Goal: Task Accomplishment & Management: Complete application form

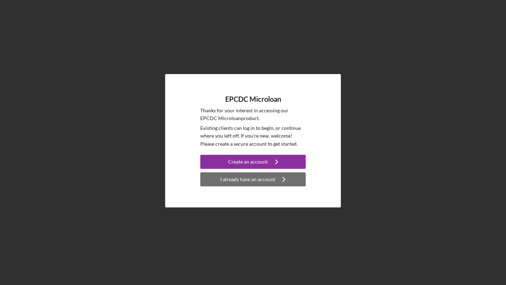
click at [255, 183] on div "I already have an account" at bounding box center [247, 179] width 55 height 14
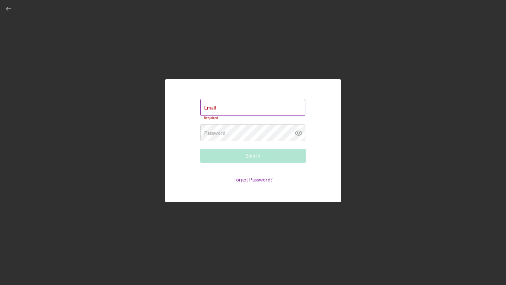
click at [241, 108] on div "Email Required" at bounding box center [252, 109] width 105 height 21
click at [258, 110] on input "Email" at bounding box center [252, 107] width 105 height 17
type input "[EMAIL_ADDRESS][DOMAIN_NAME]"
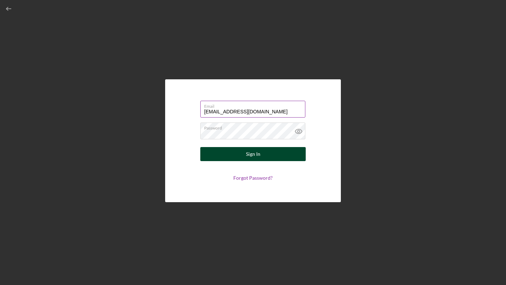
click at [260, 155] on button "Sign In" at bounding box center [252, 154] width 105 height 14
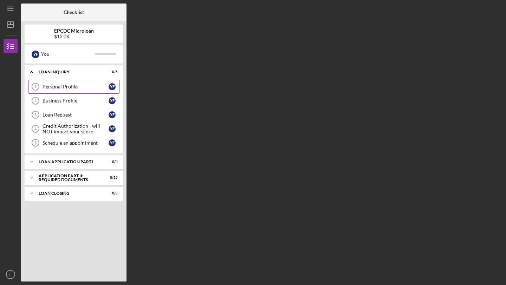
click at [72, 85] on div "Personal Profile" at bounding box center [76, 87] width 66 height 6
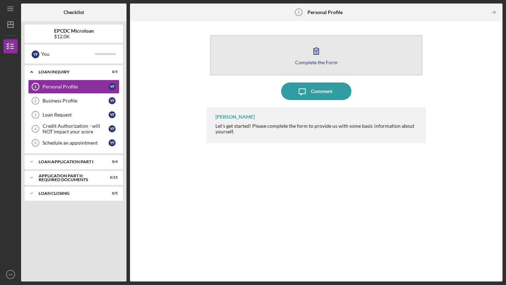
click at [308, 64] on div "Complete the Form" at bounding box center [316, 62] width 43 height 5
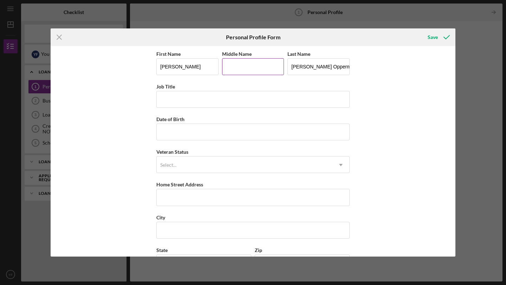
click at [244, 72] on input "Middle Name" at bounding box center [253, 66] width 62 height 17
type input "i"
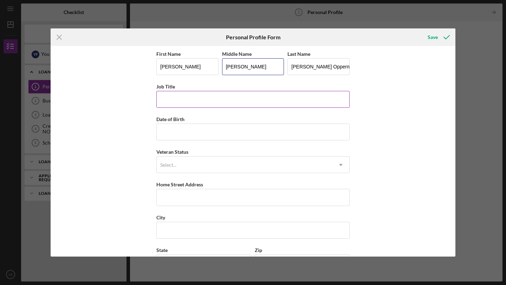
type input "[PERSON_NAME]"
click at [222, 92] on input "Job Title" at bounding box center [252, 99] width 193 height 17
type input "PASTRY CHEF"
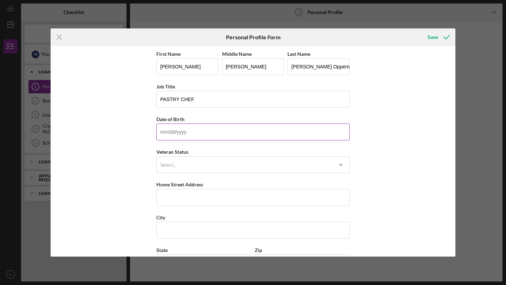
click at [226, 130] on input "Date of Birth" at bounding box center [252, 132] width 193 height 17
click at [490, 38] on div "Icon/Menu Close Personal Profile Form Save First Name [PERSON_NAME] Middle Name…" at bounding box center [253, 142] width 506 height 285
